Goal: Check status: Check status

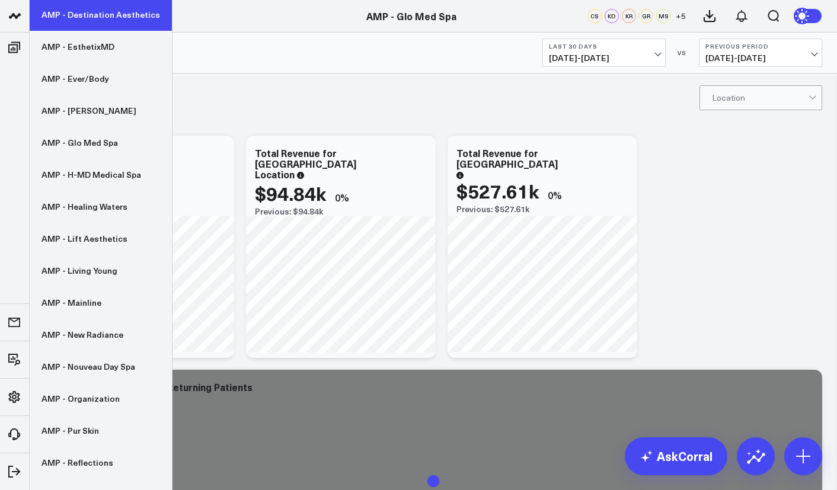
scroll to position [306, 0]
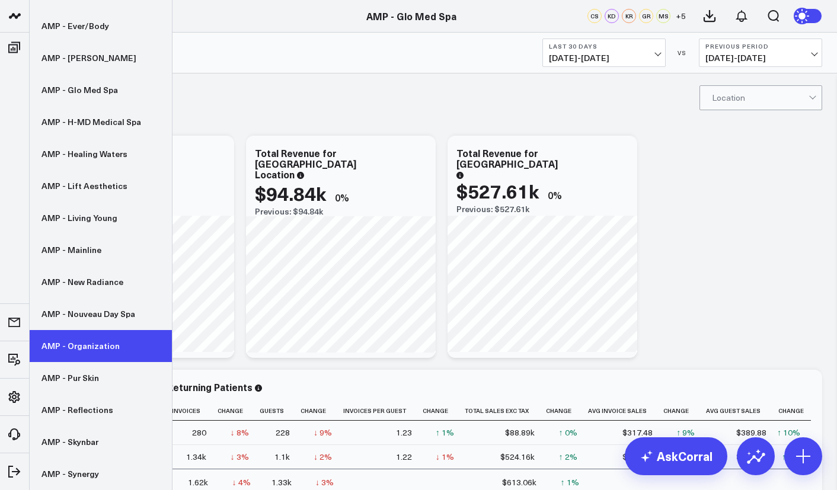
click at [88, 355] on link "AMP - Organization" at bounding box center [101, 346] width 142 height 32
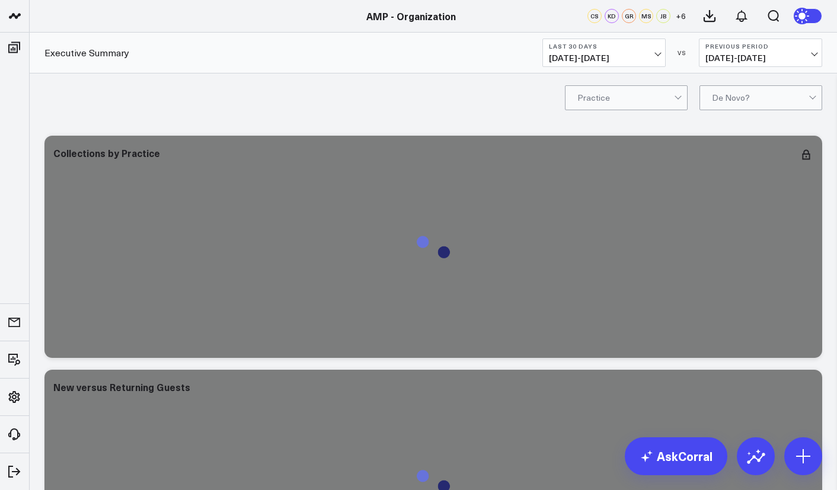
click at [657, 55] on span "07/24/25 - 08/22/25" at bounding box center [604, 57] width 110 height 9
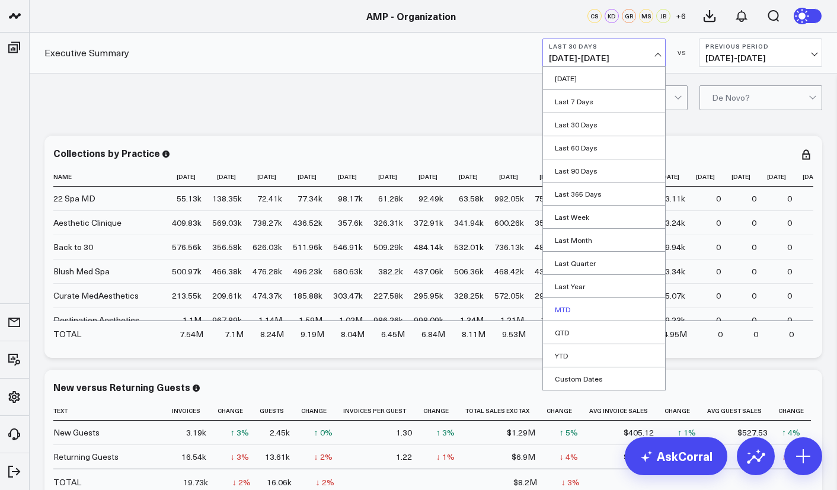
click at [590, 310] on link "MTD" at bounding box center [604, 309] width 122 height 23
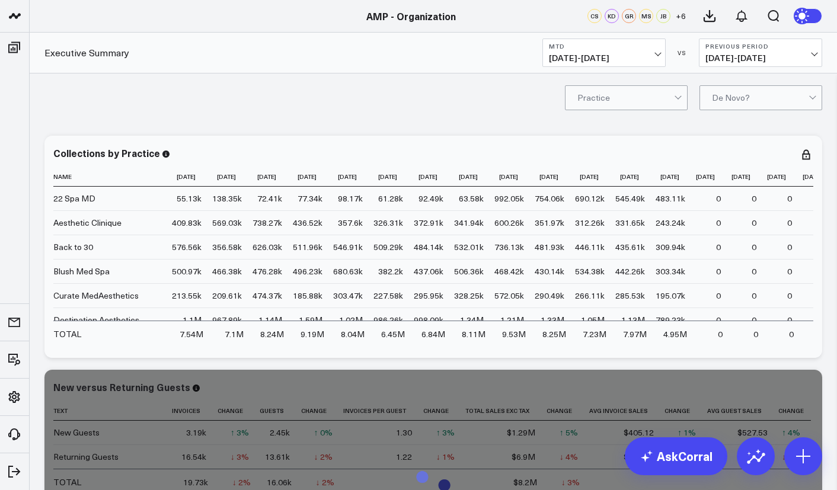
click at [782, 56] on span "07/10/25 - 07/31/25" at bounding box center [760, 57] width 110 height 9
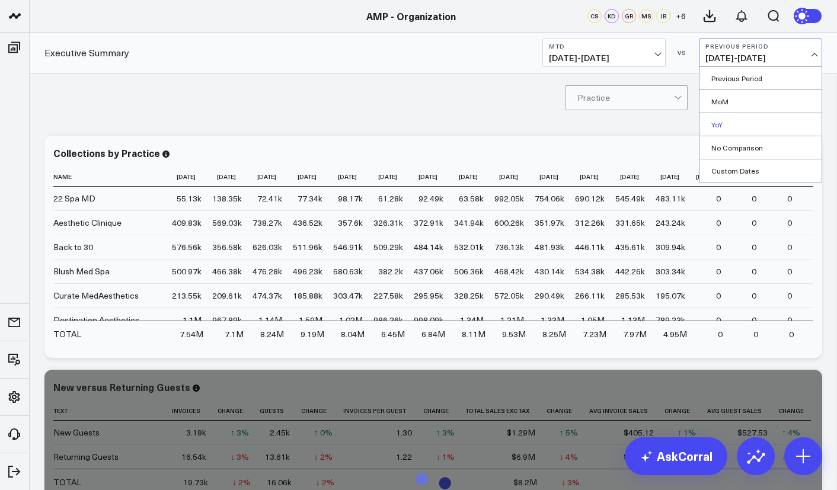
click at [751, 126] on link "YoY" at bounding box center [760, 124] width 122 height 23
